Goal: Task Accomplishment & Management: Manage account settings

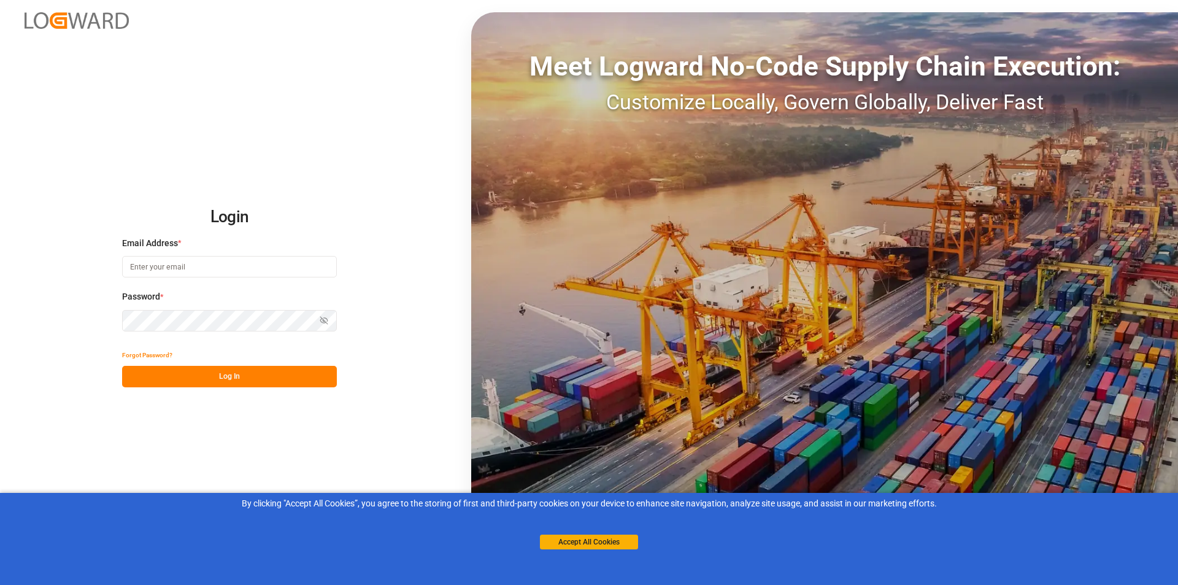
click at [156, 267] on input at bounding box center [229, 266] width 215 height 21
click at [574, 538] on button "Accept All Cookies" at bounding box center [589, 541] width 98 height 15
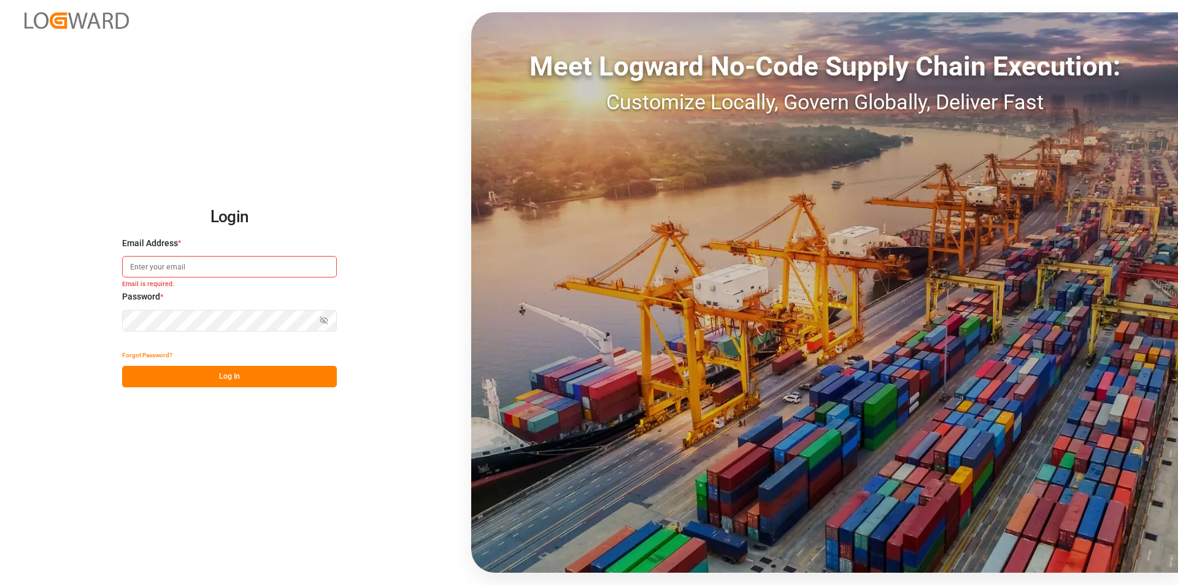
click at [176, 266] on input at bounding box center [229, 266] width 215 height 21
type input "[PERSON_NAME][EMAIL_ADDRESS][PERSON_NAME][DOMAIN_NAME]"
click at [222, 371] on button "Log In" at bounding box center [229, 376] width 215 height 21
click at [224, 371] on button "Log In" at bounding box center [229, 376] width 215 height 21
click at [143, 356] on button "Forgot Password?" at bounding box center [147, 354] width 50 height 21
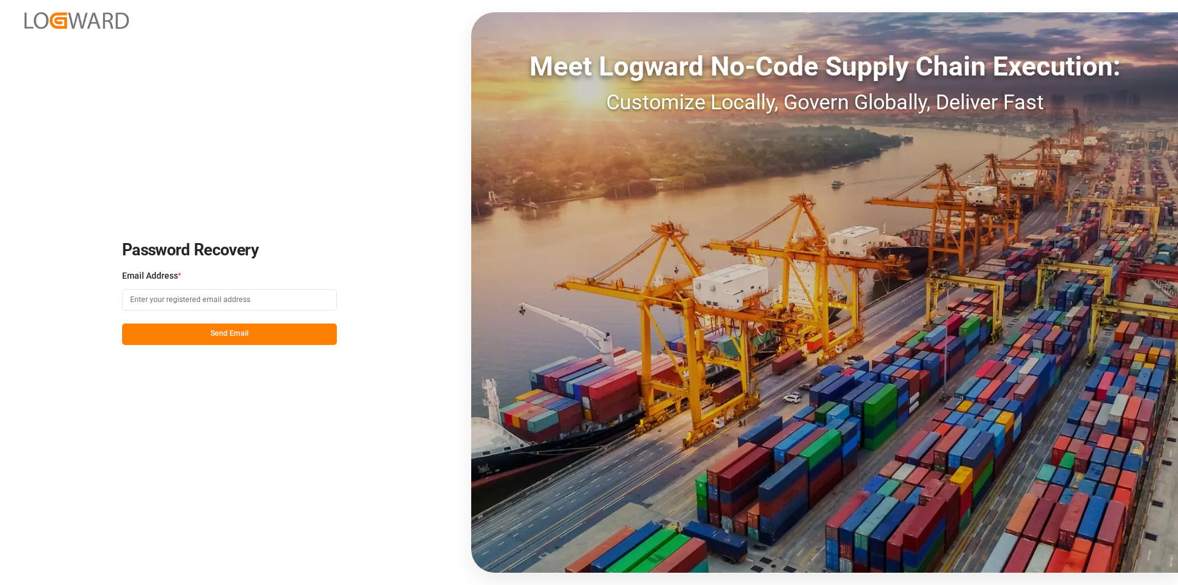
click at [60, 20] on img at bounding box center [77, 20] width 104 height 17
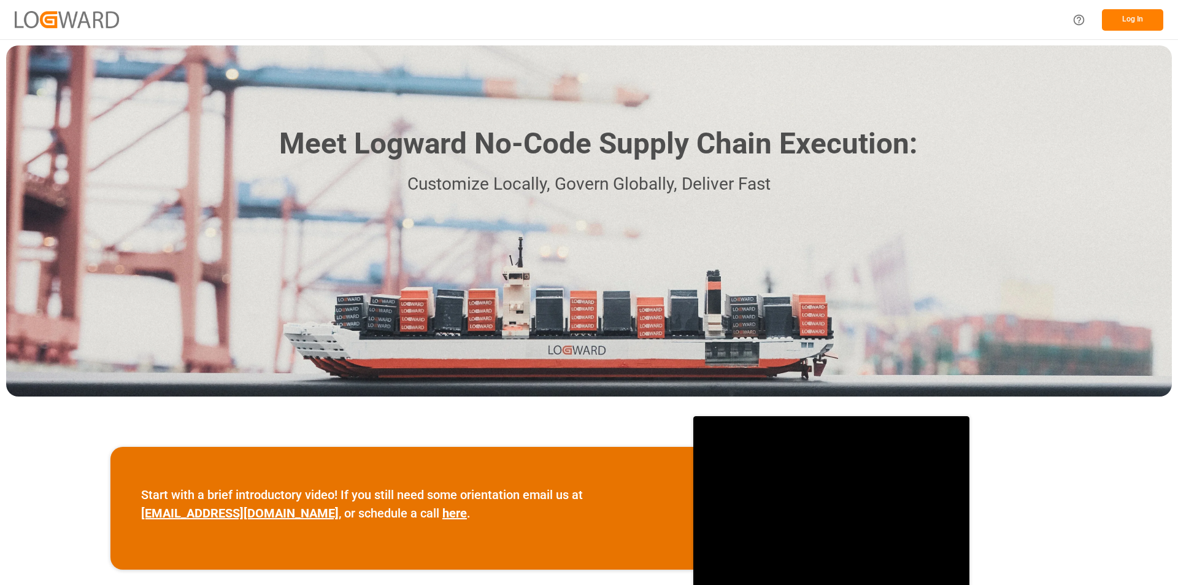
click at [1075, 16] on icon "Help Center" at bounding box center [1078, 19] width 13 height 13
click at [70, 13] on img at bounding box center [67, 19] width 104 height 17
click at [1136, 15] on button "Log In" at bounding box center [1132, 19] width 61 height 21
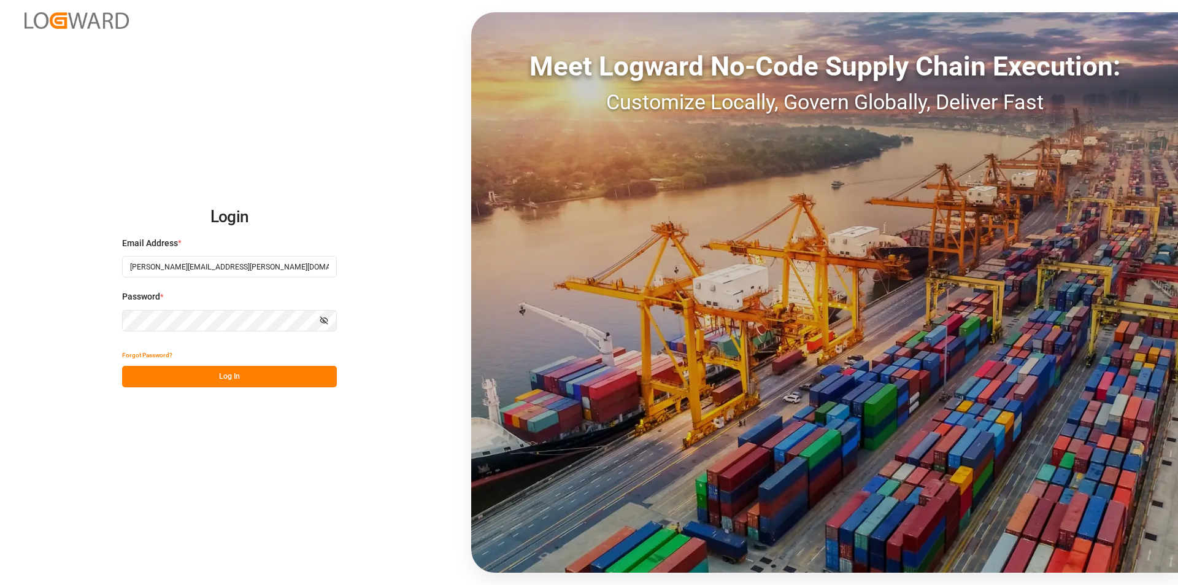
click at [144, 355] on button "Forgot Password?" at bounding box center [147, 354] width 50 height 21
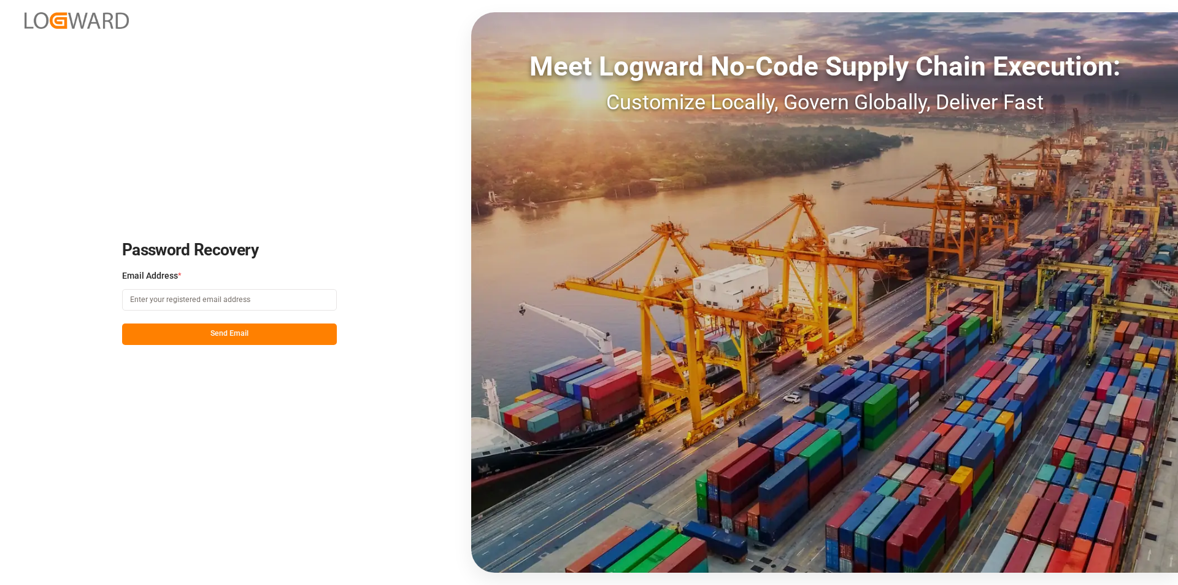
click at [174, 299] on input at bounding box center [229, 299] width 215 height 21
type input "[PERSON_NAME][EMAIL_ADDRESS][PERSON_NAME][DOMAIN_NAME]"
click at [214, 331] on button "Send Email" at bounding box center [229, 333] width 215 height 21
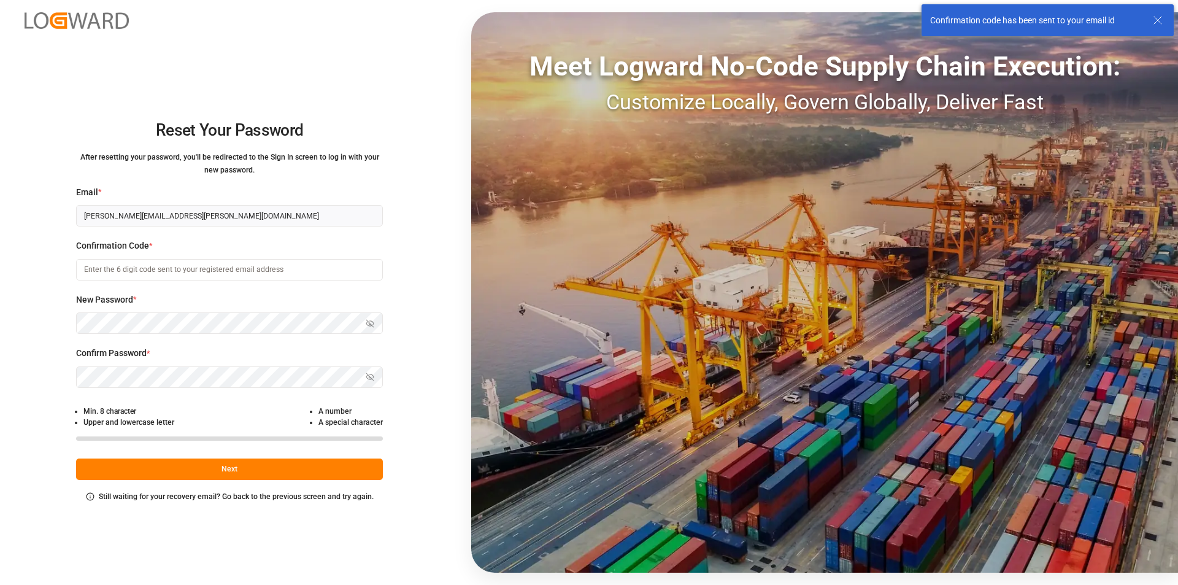
type input "[PERSON_NAME][EMAIL_ADDRESS][PERSON_NAME][DOMAIN_NAME]"
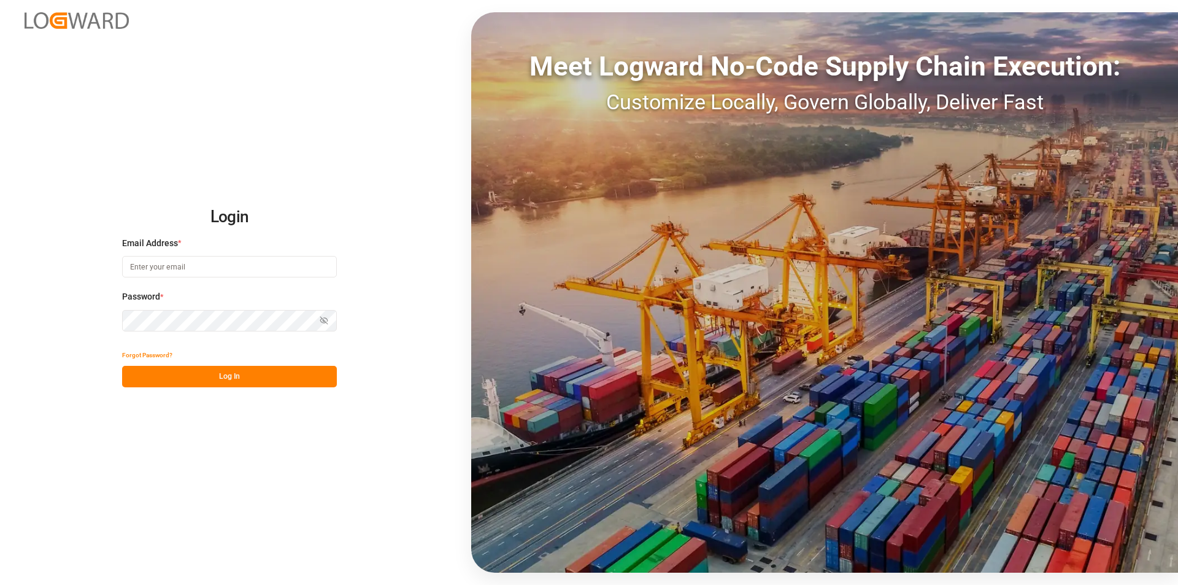
type input "[PERSON_NAME][EMAIL_ADDRESS][PERSON_NAME][DOMAIN_NAME]"
click at [87, 17] on img at bounding box center [77, 20] width 104 height 17
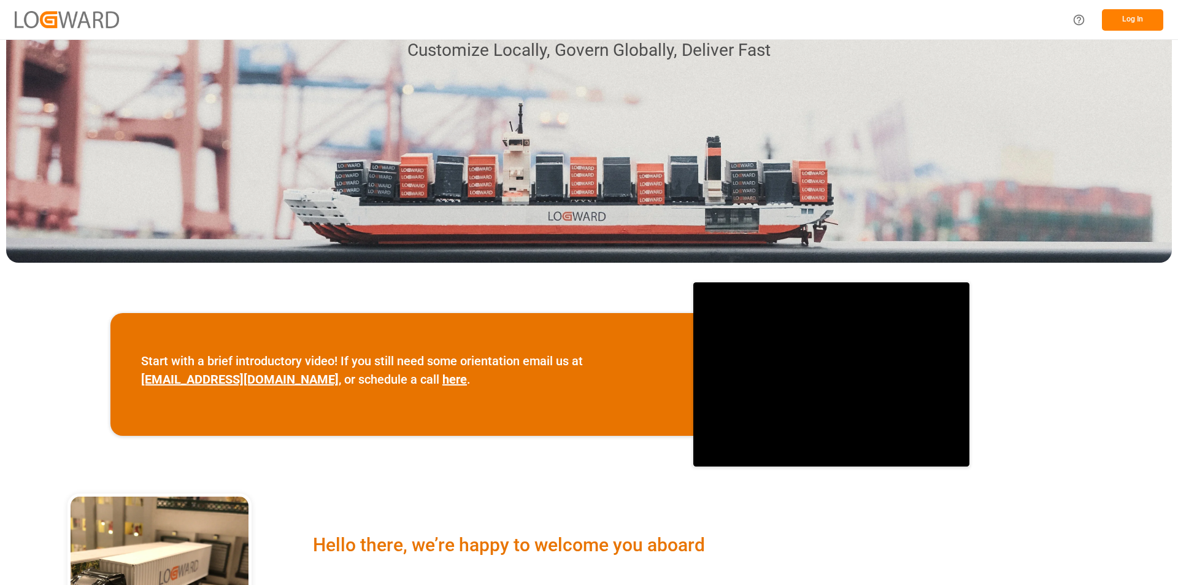
scroll to position [11, 0]
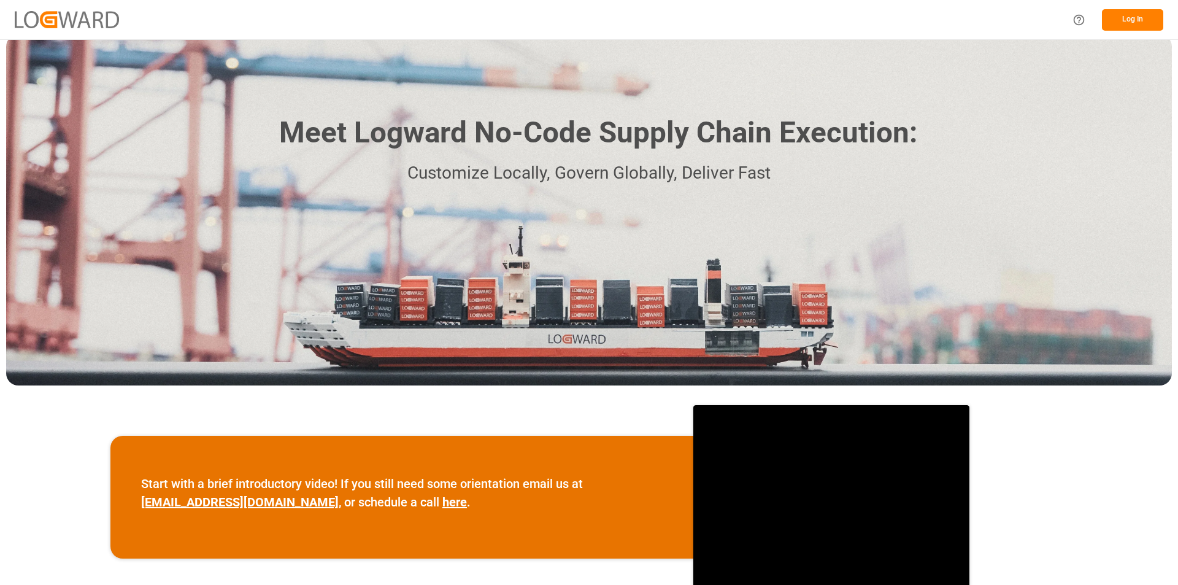
click at [1079, 18] on icon "Help Center" at bounding box center [1078, 19] width 13 height 13
